Goal: Find specific page/section: Find specific page/section

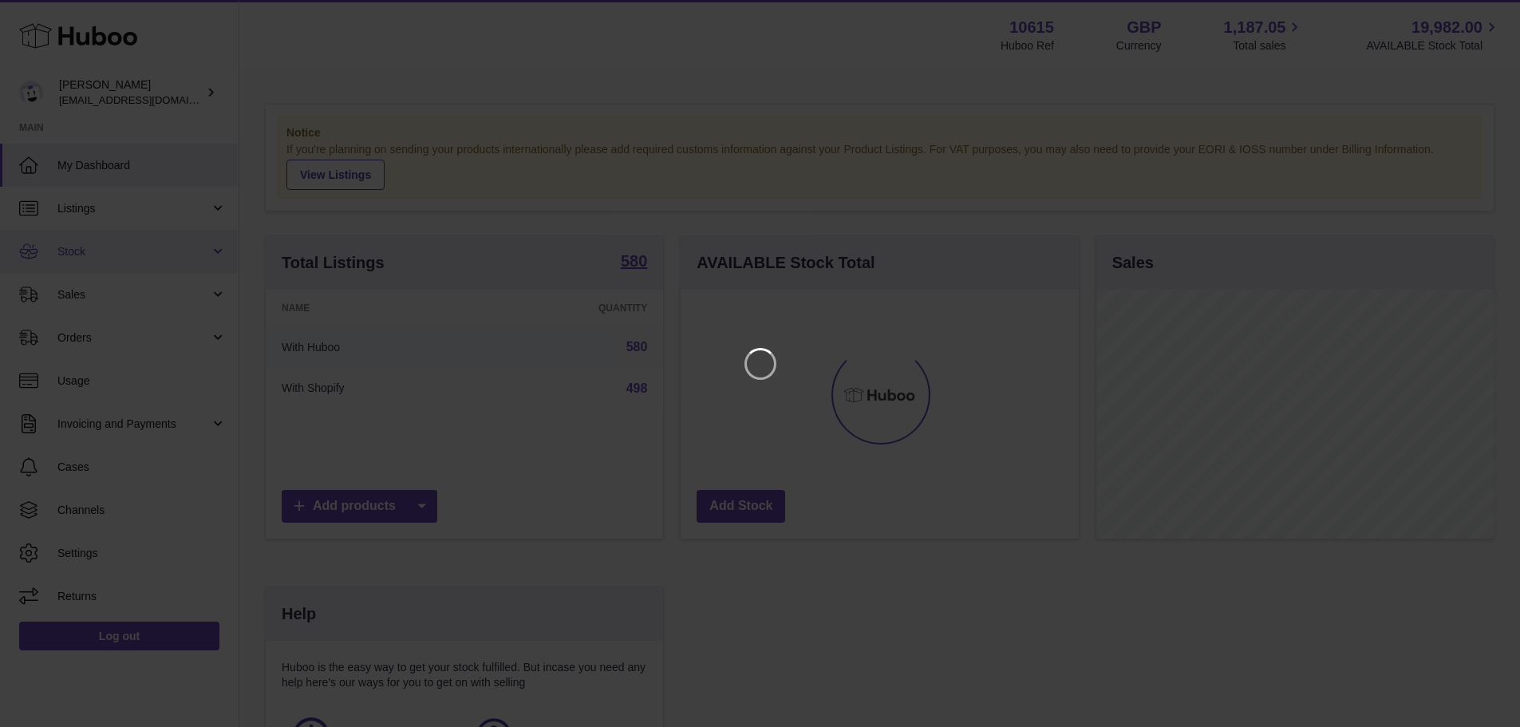
scroll to position [249, 402]
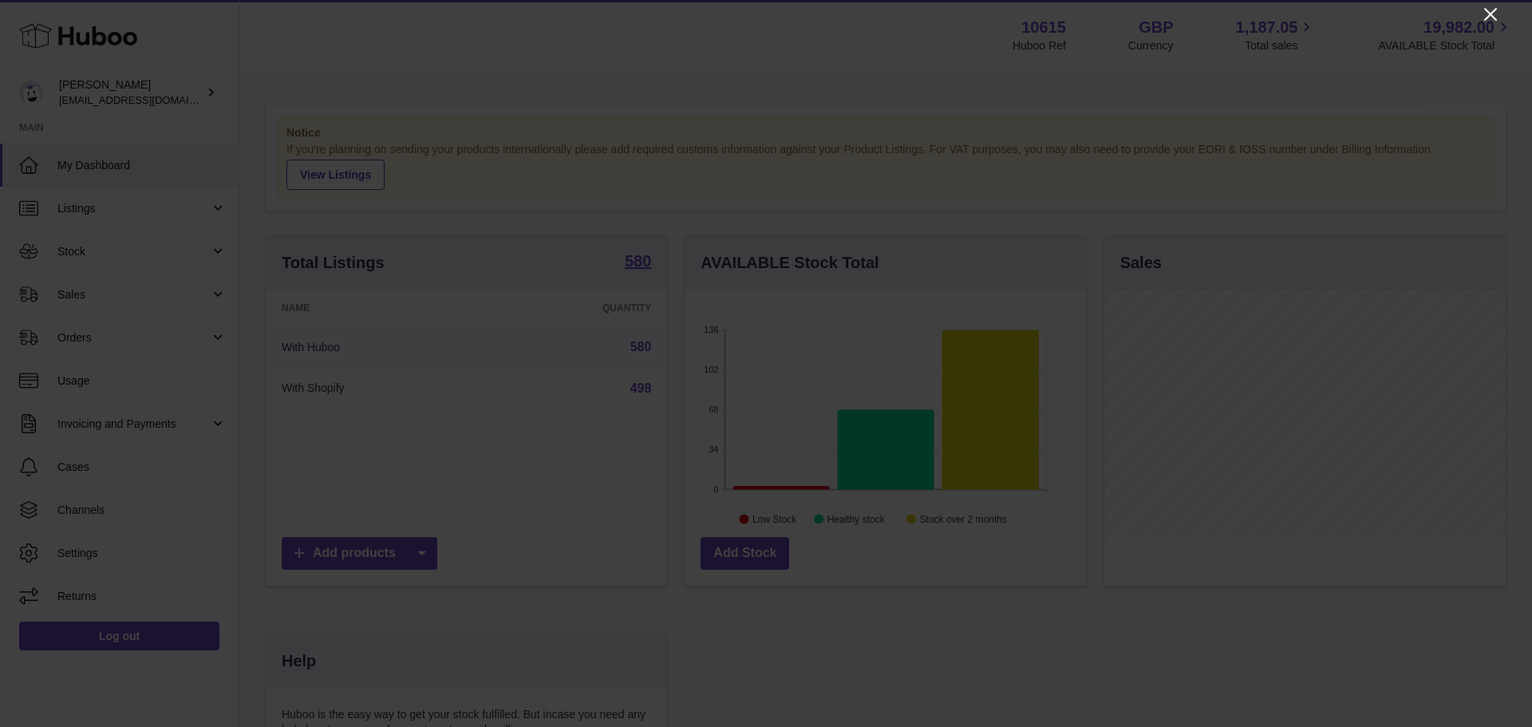
click at [1490, 9] on icon "Close" at bounding box center [1490, 14] width 19 height 19
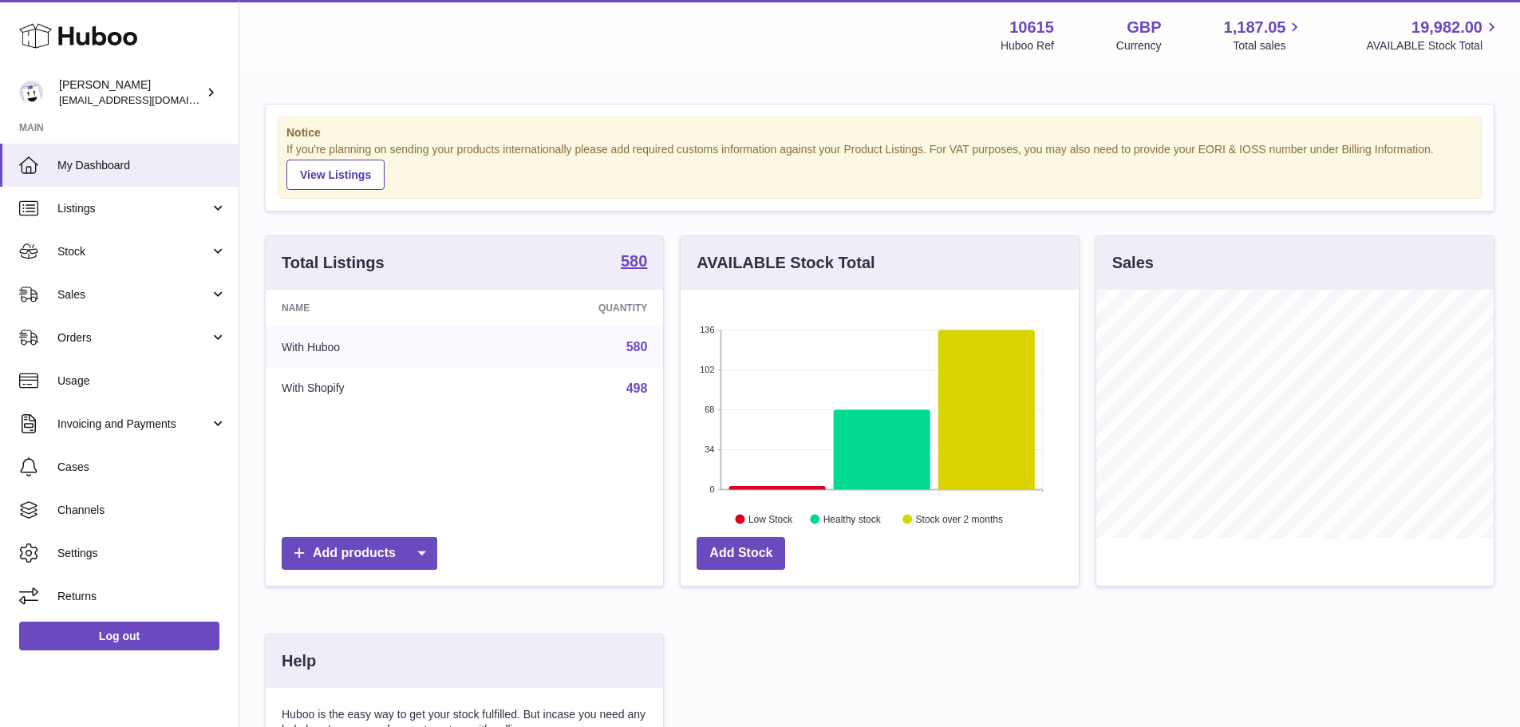
scroll to position [797714, 797566]
click at [99, 217] on link "Listings" at bounding box center [119, 208] width 239 height 43
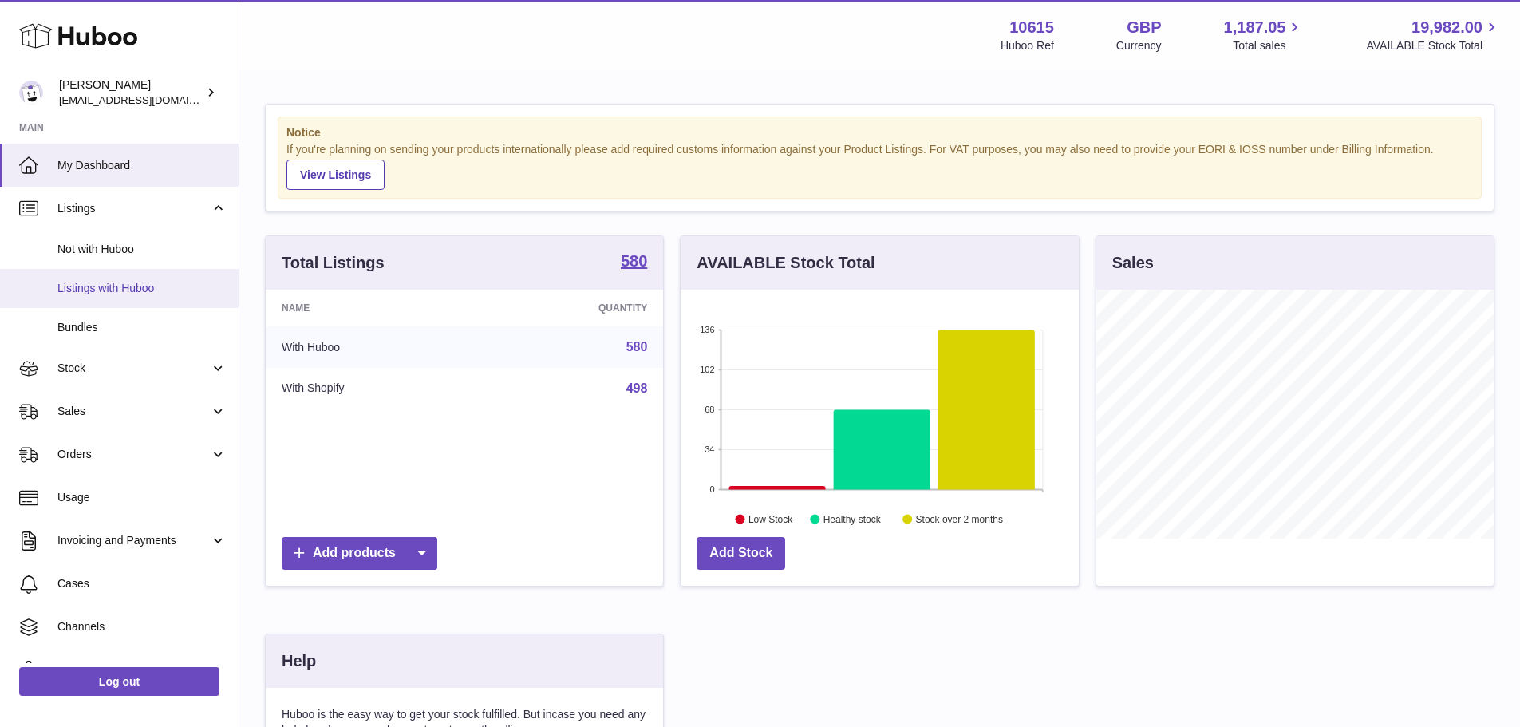
click at [101, 278] on link "Listings with Huboo" at bounding box center [119, 288] width 239 height 39
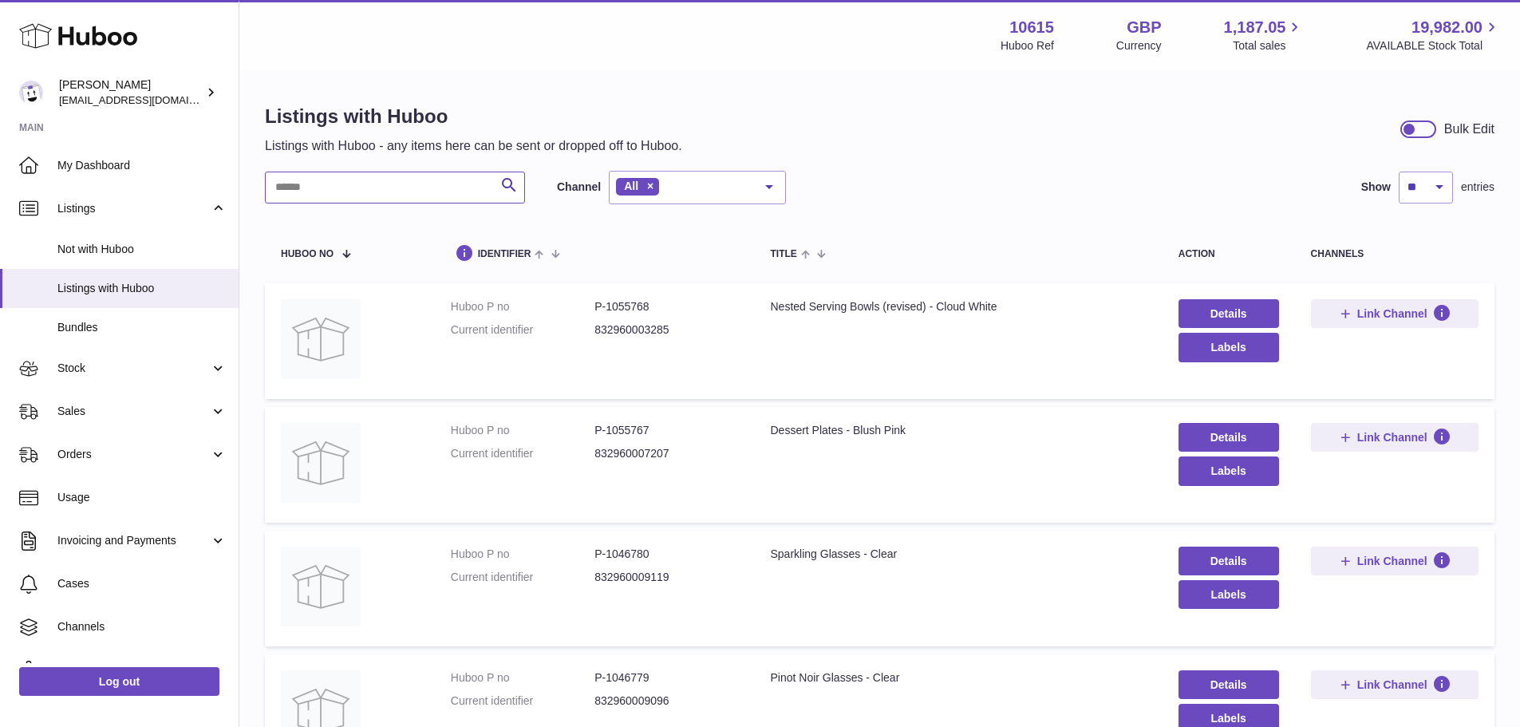
click at [361, 179] on input "text" at bounding box center [395, 188] width 260 height 32
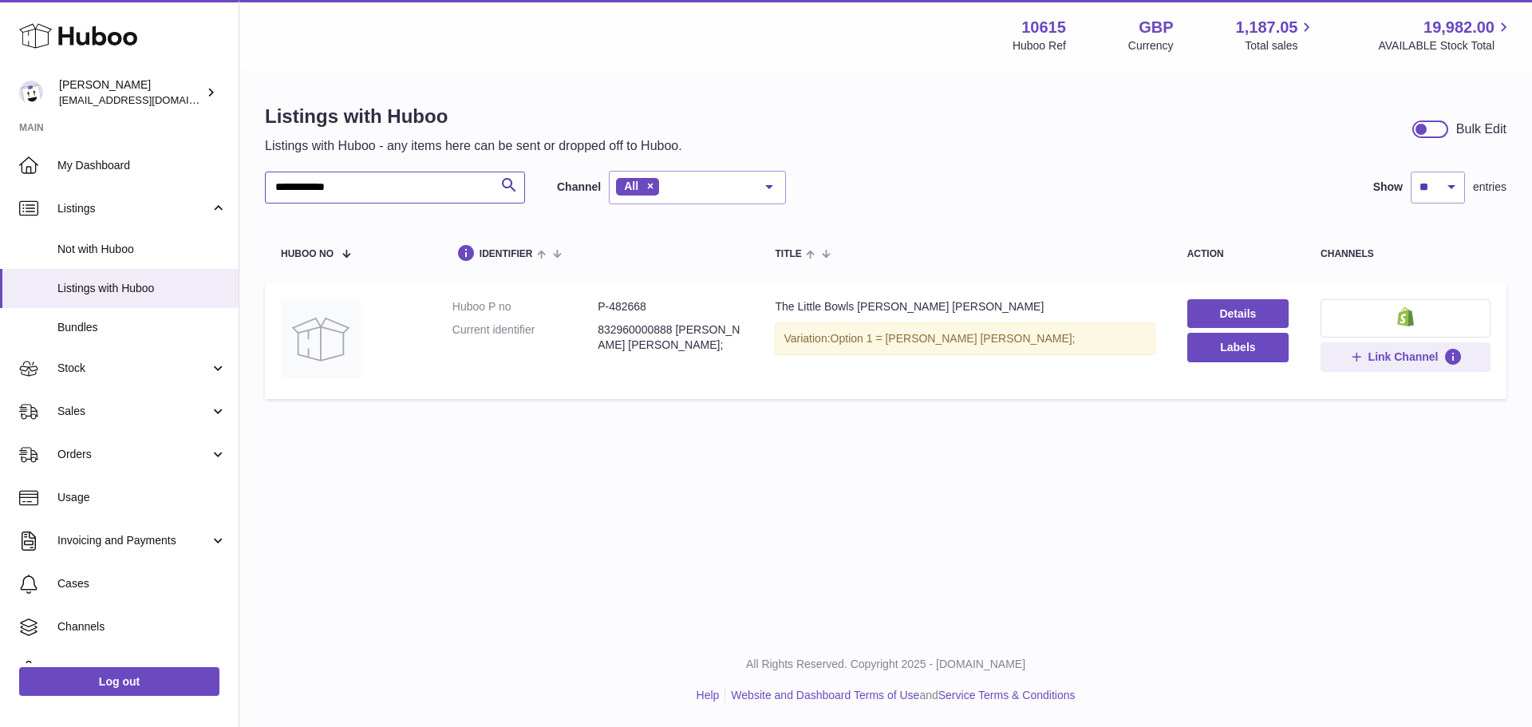
type input "**********"
click at [638, 301] on dd "P-482668" at bounding box center [670, 306] width 145 height 15
click at [636, 302] on dd "P-482668" at bounding box center [670, 306] width 145 height 15
click at [635, 304] on dd "P-482668" at bounding box center [670, 306] width 145 height 15
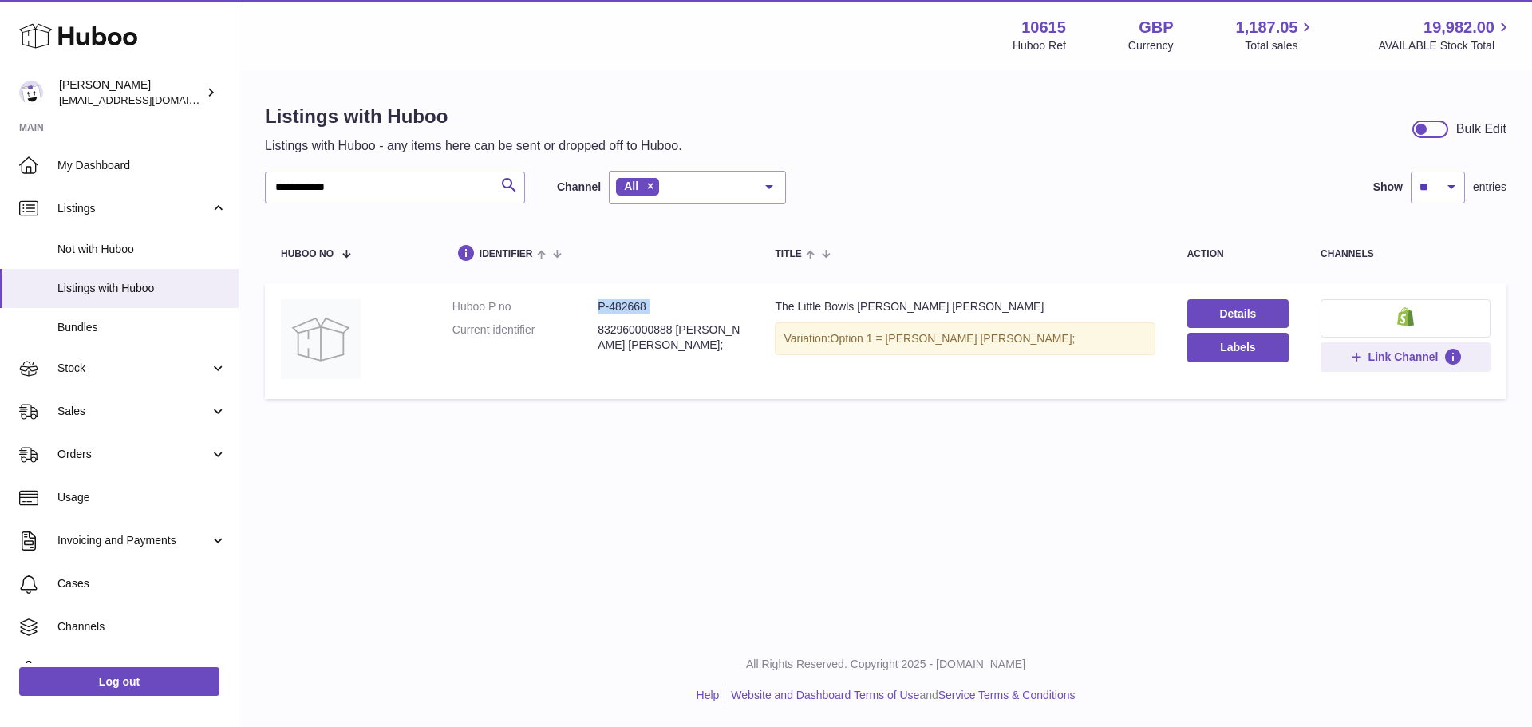
click at [630, 304] on dd "P-482668" at bounding box center [670, 306] width 145 height 15
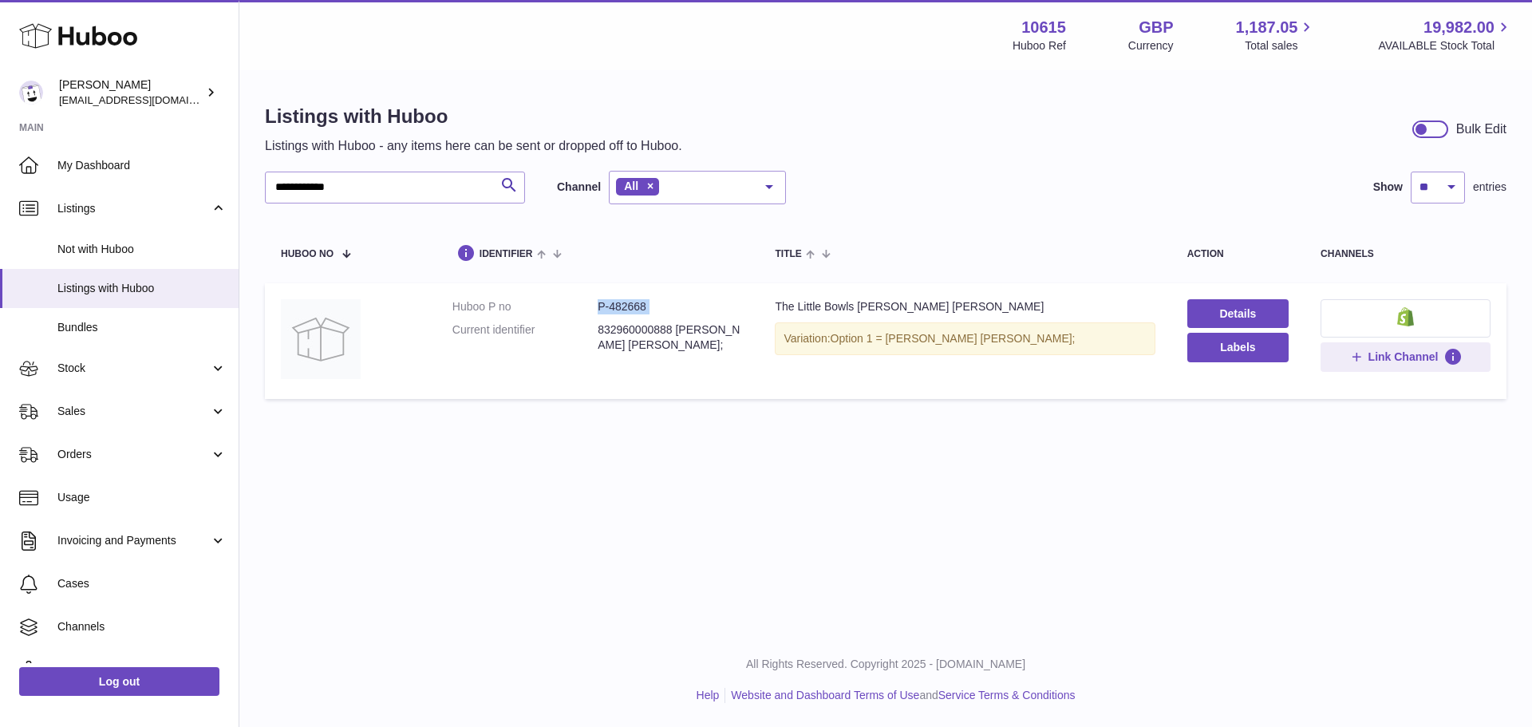
click at [628, 306] on dd "P-482668" at bounding box center [670, 306] width 145 height 15
click at [627, 306] on dd "P-482668" at bounding box center [670, 306] width 145 height 15
